Goal: Check status: Check status

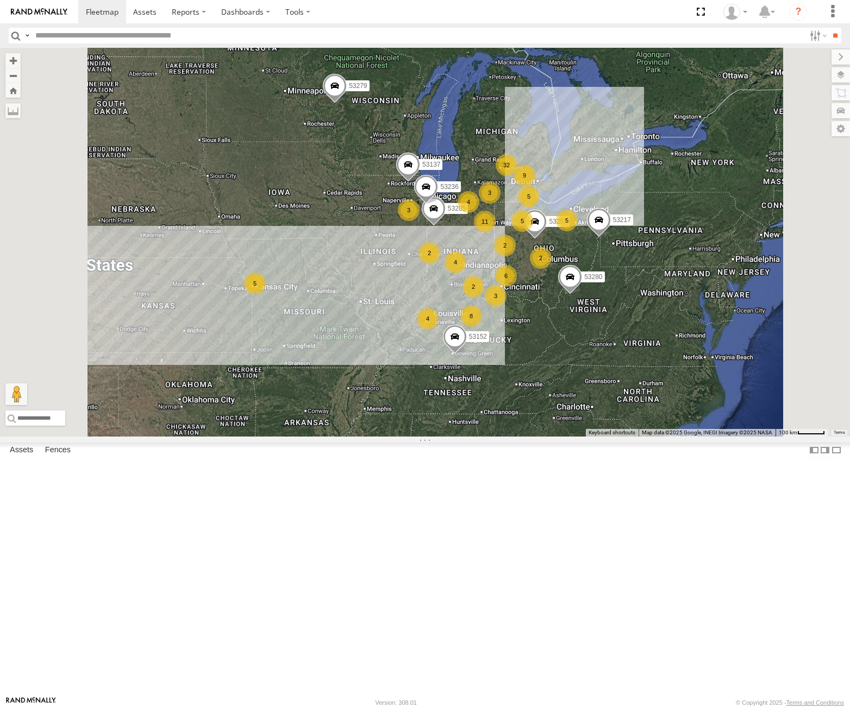
click at [266, 294] on div "5" at bounding box center [255, 284] width 22 height 22
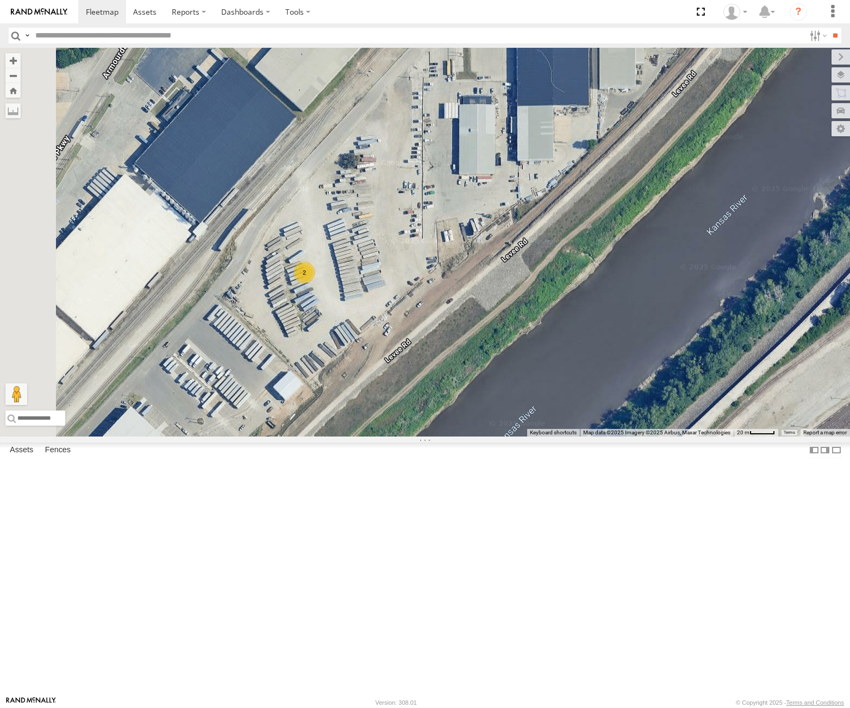
drag, startPoint x: 403, startPoint y: 397, endPoint x: 475, endPoint y: 403, distance: 73.1
click at [475, 403] on div "53280 53279 53257 53152 53217 53137 53205 53236 53281 53215 53248 2" at bounding box center [425, 242] width 850 height 389
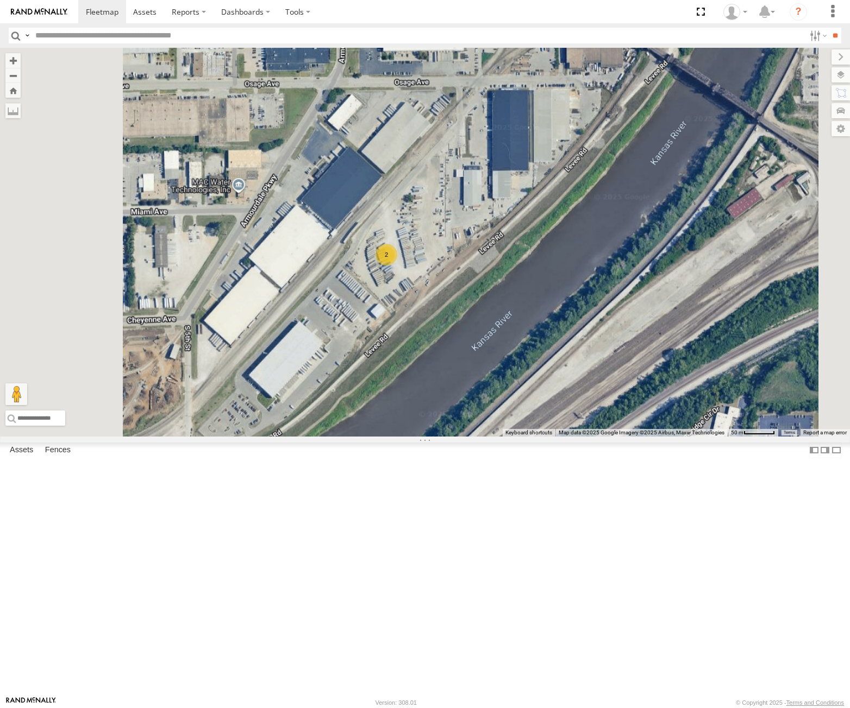
drag, startPoint x: 568, startPoint y: 368, endPoint x: 539, endPoint y: 450, distance: 87.1
click at [539, 437] on div "53280 53279 53257 53152 53217 53137 53205 53236 53281 53215 53248 2" at bounding box center [425, 242] width 850 height 389
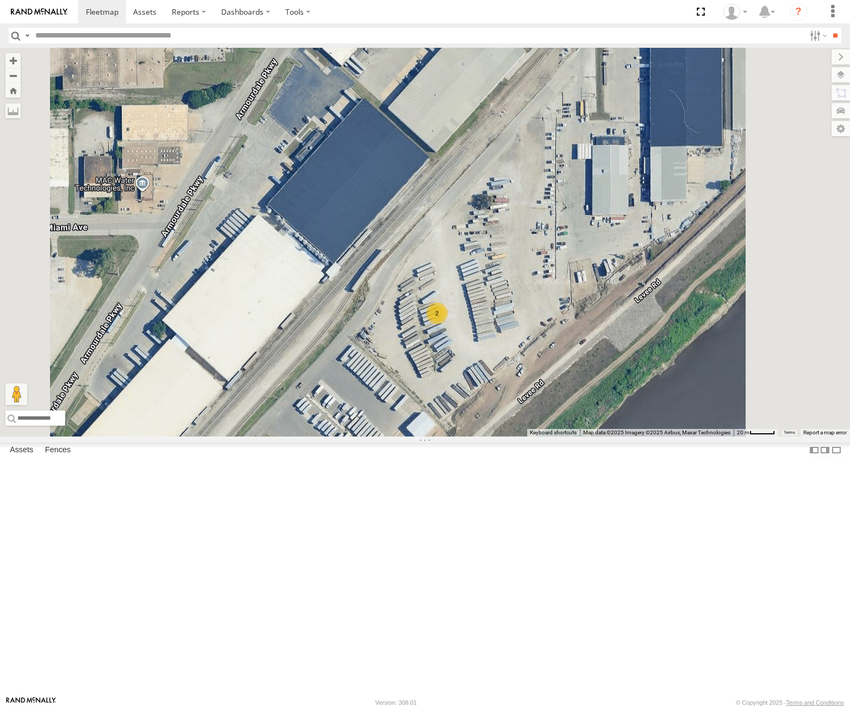
drag, startPoint x: 652, startPoint y: 405, endPoint x: 604, endPoint y: 471, distance: 81.6
click at [604, 437] on div "53280 53279 53257 53152 53217 53137 53205 53236 53281 53215 53248 2" at bounding box center [425, 242] width 850 height 389
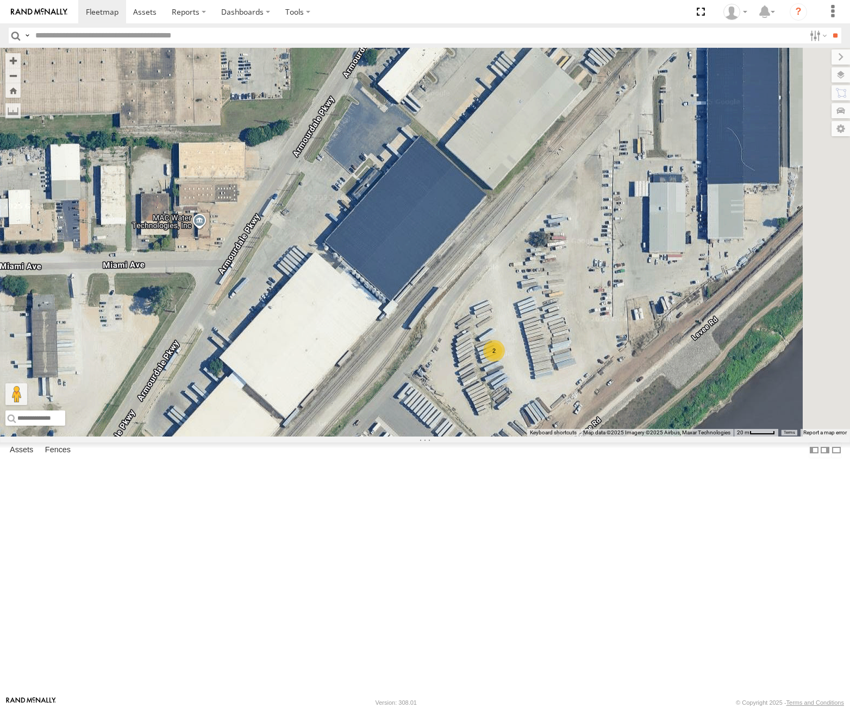
drag, startPoint x: 736, startPoint y: 465, endPoint x: 672, endPoint y: 483, distance: 66.7
click at [672, 437] on div "53280 53279 53257 53152 53217 53137 53205 53236 53281 53215 53248 2" at bounding box center [425, 242] width 850 height 389
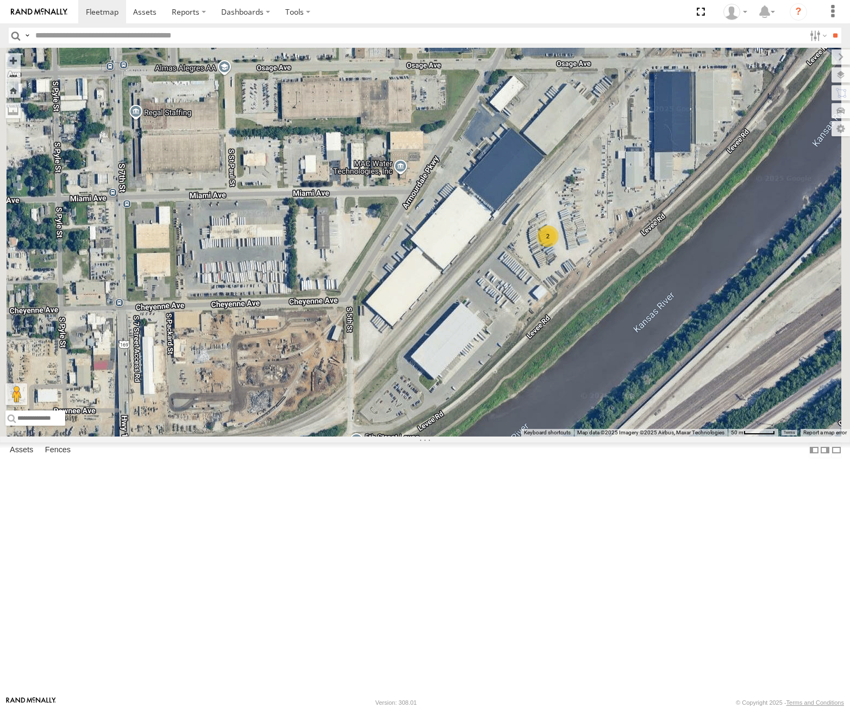
drag, startPoint x: 752, startPoint y: 251, endPoint x: 720, endPoint y: 323, distance: 78.8
click at [720, 323] on div "53280 53279 53257 53152 53217 53137 53205 53236 53281 53215 53248 2" at bounding box center [425, 242] width 850 height 389
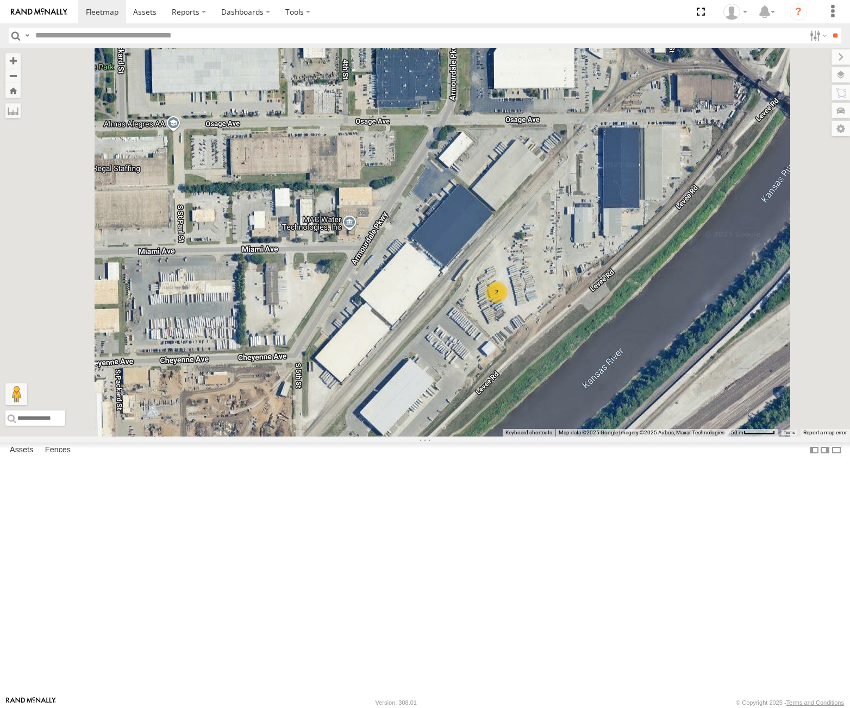
drag, startPoint x: 686, startPoint y: 254, endPoint x: 639, endPoint y: 333, distance: 91.6
click at [639, 333] on div "53280 53279 53257 53152 53217 53137 53205 53236 53281 53215 53248 2" at bounding box center [425, 242] width 850 height 389
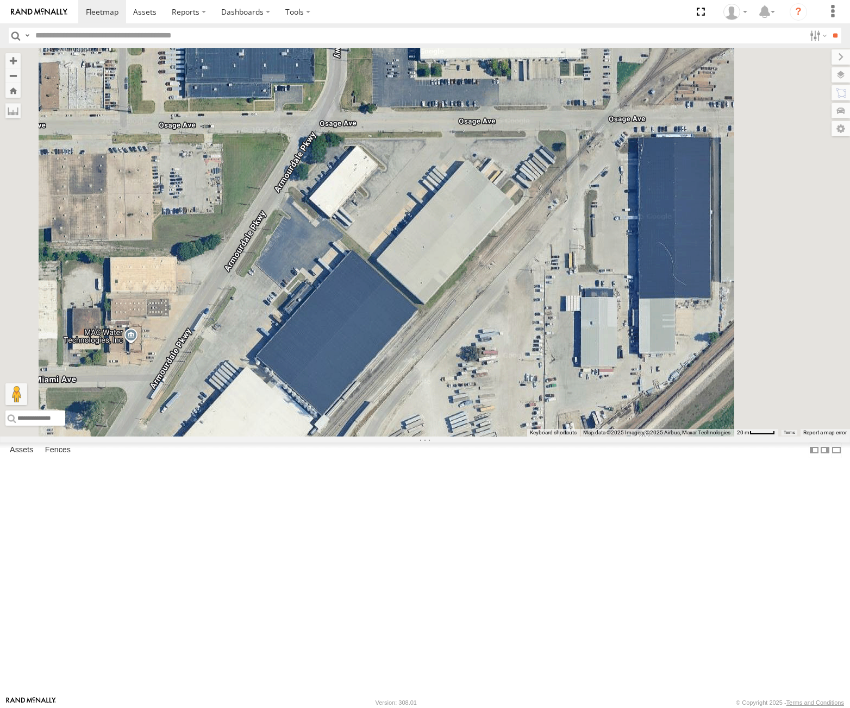
drag, startPoint x: 686, startPoint y: 309, endPoint x: 639, endPoint y: 255, distance: 71.6
click at [639, 255] on div "53280 53279 53257 53152 53217 53137 53205 53236 53281 53215 53248 2" at bounding box center [425, 242] width 850 height 389
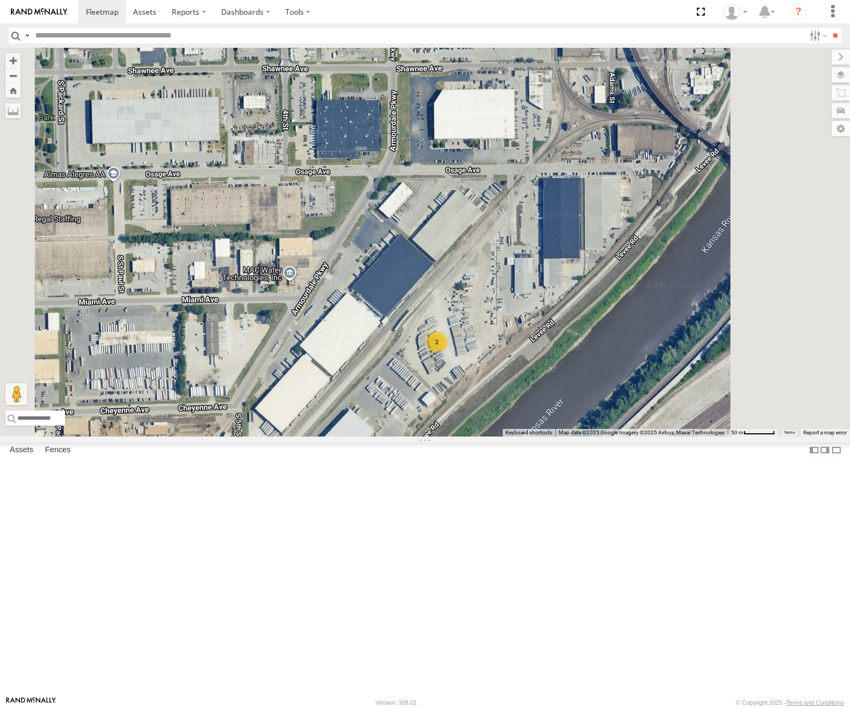
drag, startPoint x: 657, startPoint y: 201, endPoint x: 661, endPoint y: 330, distance: 129.3
click at [661, 330] on div "53280 53279 53257 53152 53217 53137 53205 53236 53281 53215 53248 2" at bounding box center [425, 242] width 850 height 389
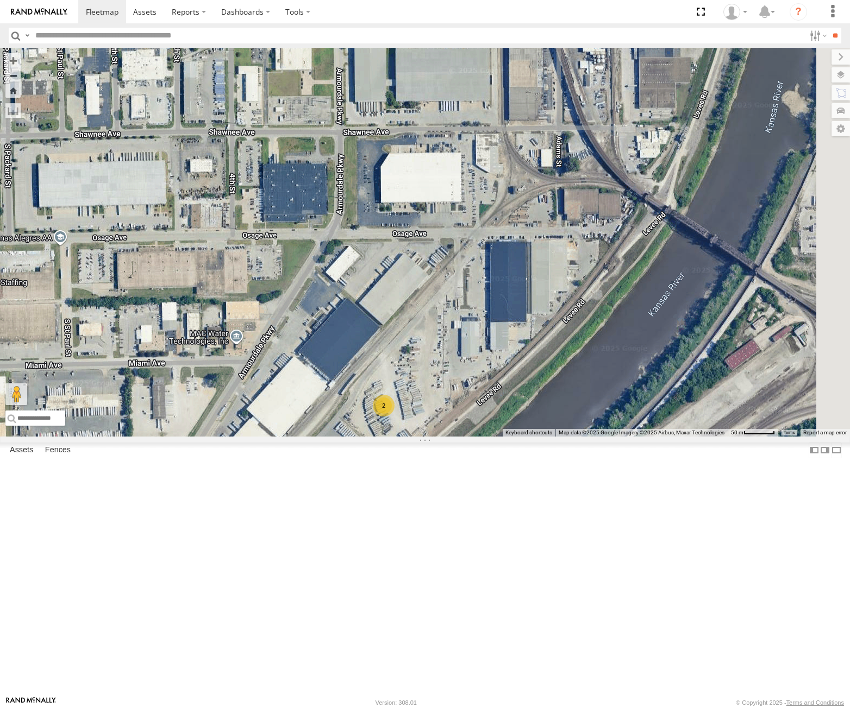
drag, startPoint x: 745, startPoint y: 292, endPoint x: 685, endPoint y: 313, distance: 64.1
click at [685, 313] on div "53280 53279 53257 53152 53217 53137 53205 53236 53281 53215 53248 2" at bounding box center [425, 242] width 850 height 389
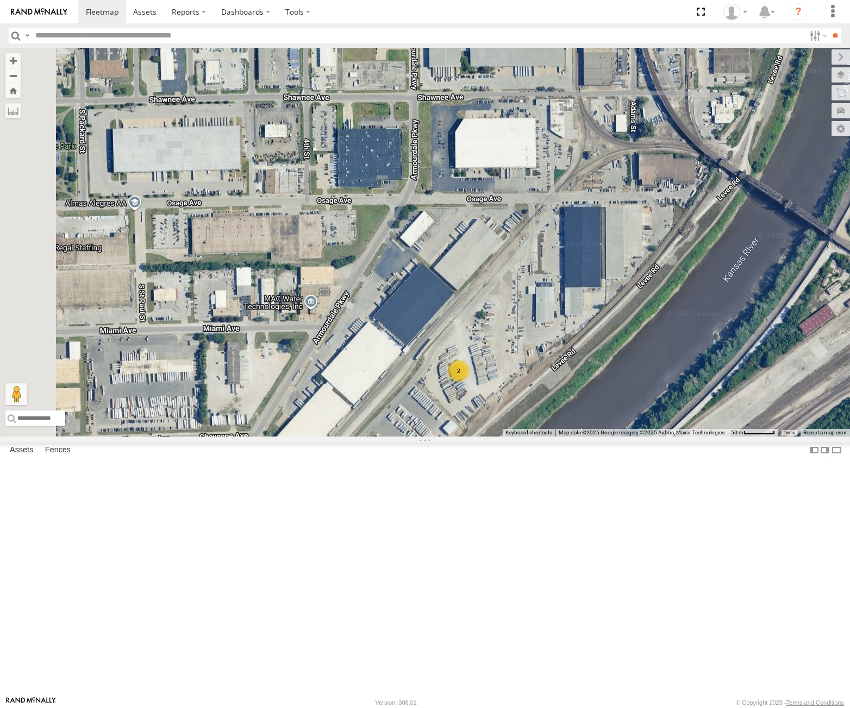
drag, startPoint x: 588, startPoint y: 380, endPoint x: 669, endPoint y: 322, distance: 100.4
click at [669, 322] on div "53280 53279 53257 53152 53217 53137 53205 53236 53281 53215 53248 2" at bounding box center [425, 242] width 850 height 389
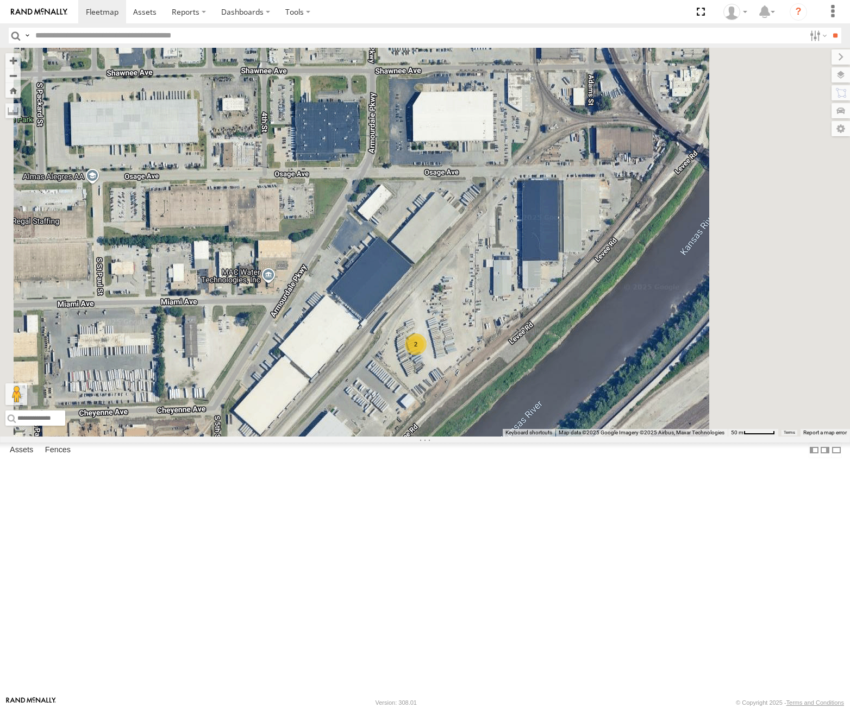
drag, startPoint x: 629, startPoint y: 381, endPoint x: 606, endPoint y: 378, distance: 23.0
click at [606, 378] on div "53280 53279 53257 53152 53217 53137 53205 53236 53281 53215 53248 2" at bounding box center [425, 242] width 850 height 389
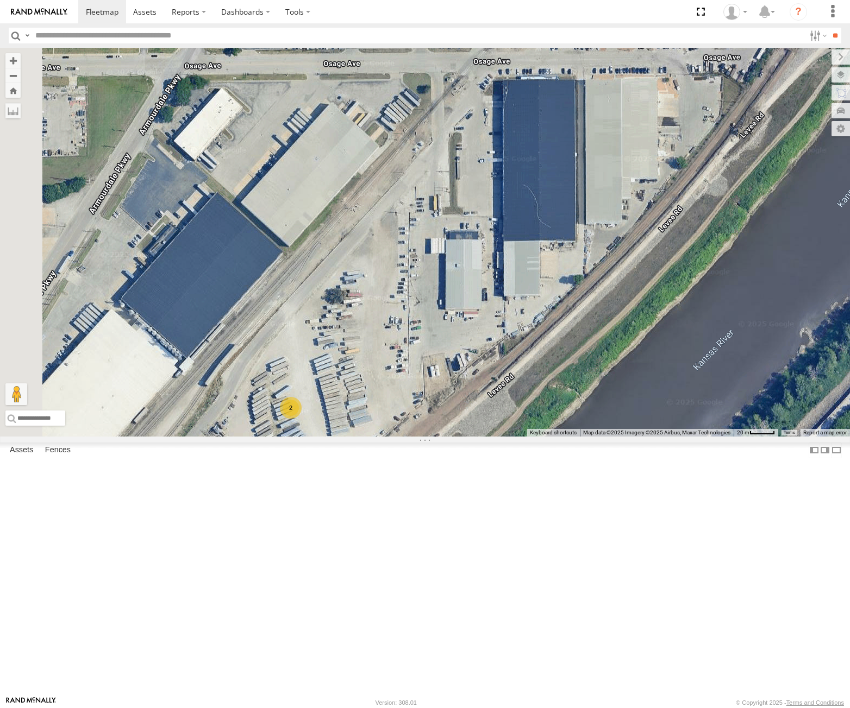
drag, startPoint x: 600, startPoint y: 389, endPoint x: 699, endPoint y: 292, distance: 139.0
click at [699, 292] on div "53280 53279 53257 53152 53217 53137 53205 53236 53281 53215 53248 2" at bounding box center [425, 242] width 850 height 389
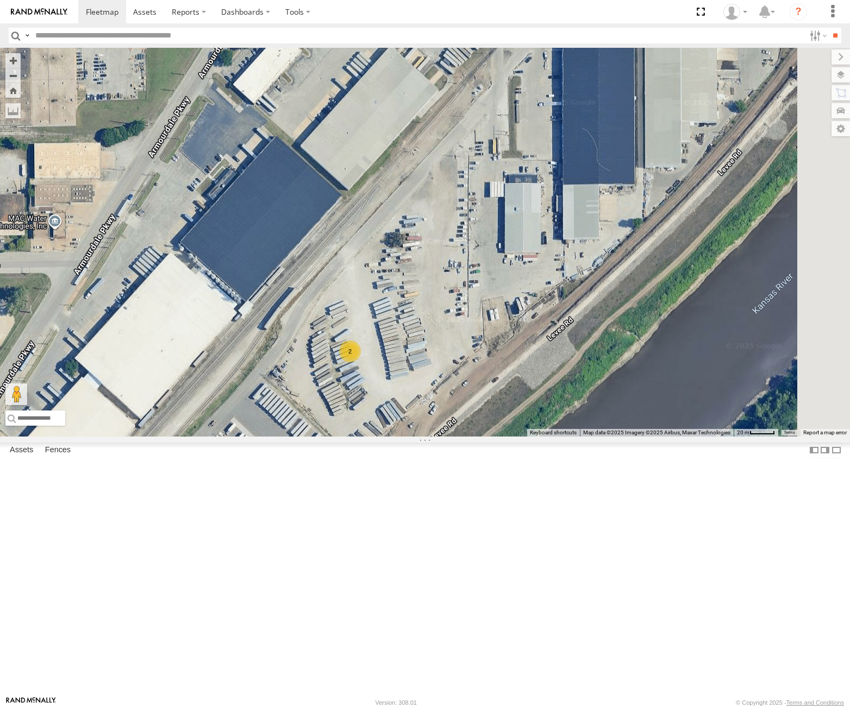
drag, startPoint x: 700, startPoint y: 374, endPoint x: 625, endPoint y: 442, distance: 100.8
click at [625, 437] on div "53280 53279 53257 53152 53217 53137 53205 53236 53281 53215 53248 2" at bounding box center [425, 242] width 850 height 389
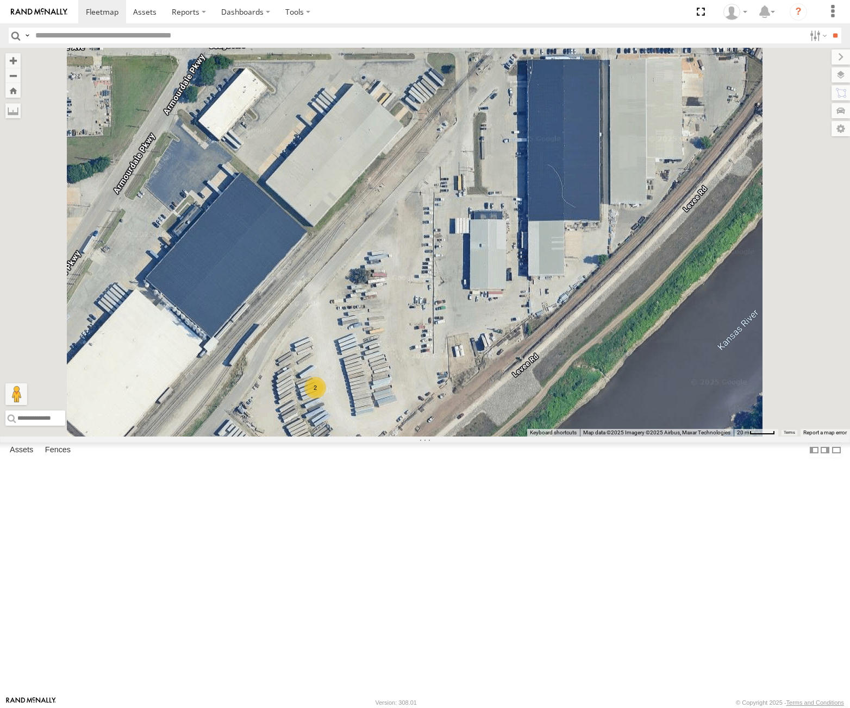
drag, startPoint x: 602, startPoint y: 413, endPoint x: 544, endPoint y: 417, distance: 57.7
click at [544, 417] on div "53280 53279 53257 53152 53217 53137 53205 53236 53281 53215 53248 2" at bounding box center [425, 242] width 850 height 389
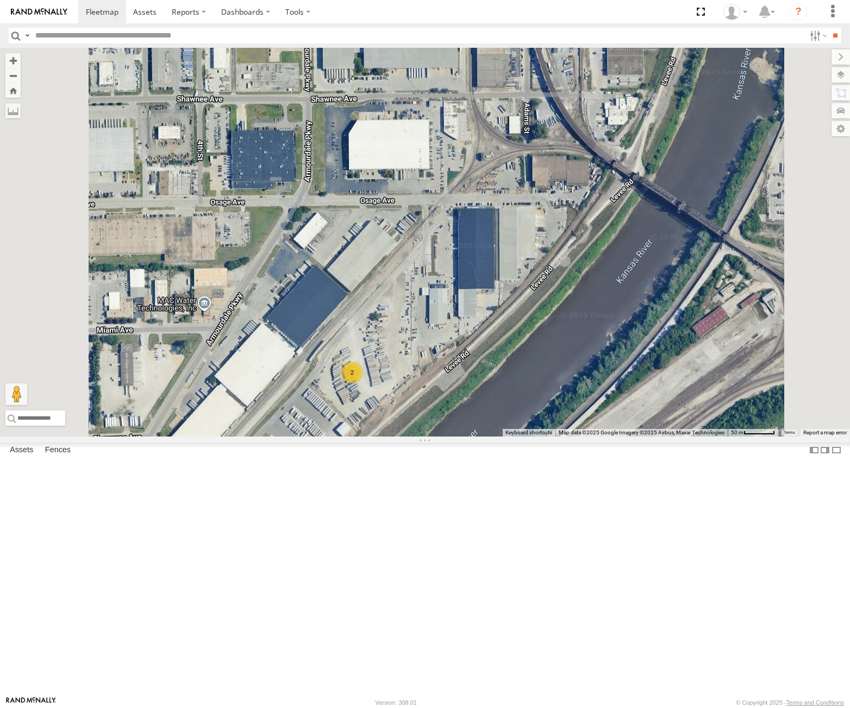
drag, startPoint x: 588, startPoint y: 394, endPoint x: 586, endPoint y: 416, distance: 21.2
click at [586, 416] on div "53280 53279 53257 53152 53217 53137 53205 53236 53281 53215 53248 2" at bounding box center [425, 242] width 850 height 389
